Goal: Task Accomplishment & Management: Manage account settings

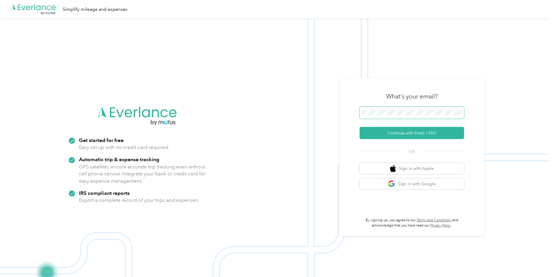
drag, startPoint x: 373, startPoint y: 109, endPoint x: 379, endPoint y: 109, distance: 5.5
click at [374, 109] on span at bounding box center [412, 113] width 104 height 12
click at [389, 133] on button "Continue with Email / SSO" at bounding box center [412, 133] width 104 height 12
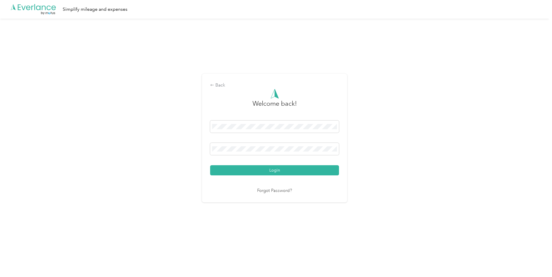
click at [329, 172] on button "Login" at bounding box center [274, 170] width 129 height 10
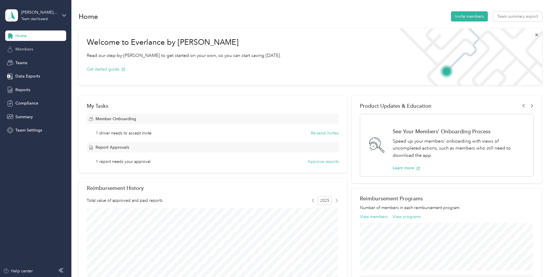
click at [30, 45] on div "Members" at bounding box center [35, 49] width 61 height 10
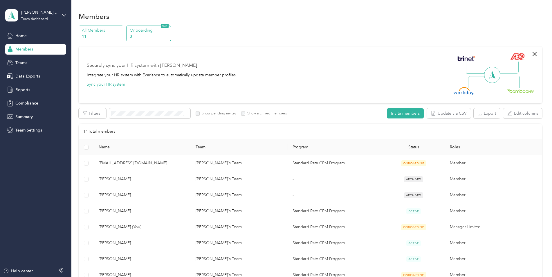
click at [160, 33] on p "Onboarding" at bounding box center [149, 30] width 39 height 6
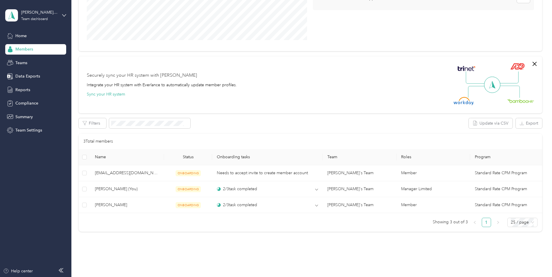
scroll to position [116, 0]
click at [25, 60] on span "Teams" at bounding box center [21, 63] width 12 height 6
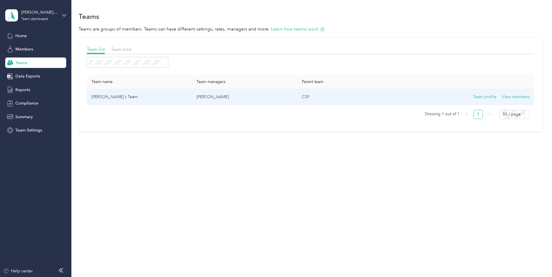
click at [102, 96] on td "[PERSON_NAME]'s Team" at bounding box center [139, 97] width 105 height 16
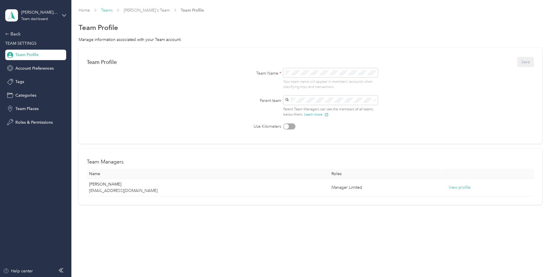
click at [106, 11] on link "Teams" at bounding box center [107, 10] width 12 height 5
